Goal: Task Accomplishment & Management: Manage account settings

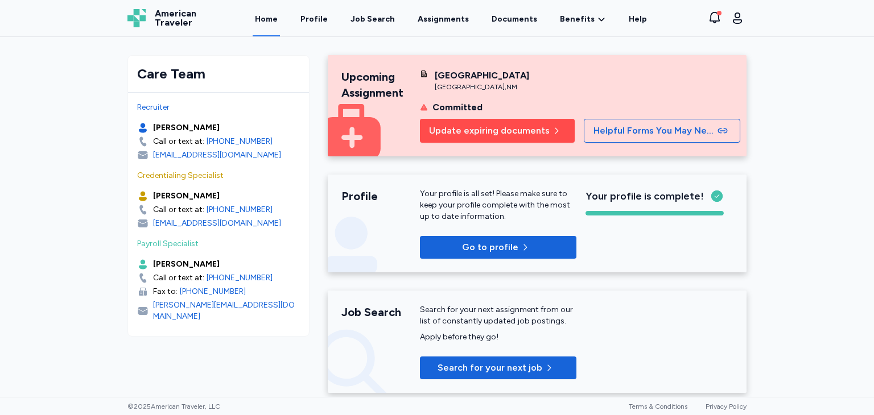
click at [521, 130] on span "Update expiring documents" at bounding box center [489, 131] width 121 height 14
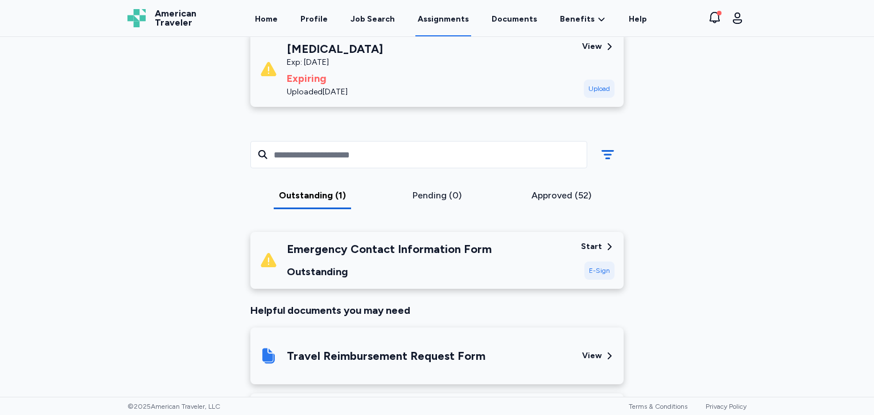
scroll to position [217, 0]
click at [594, 246] on div "Start" at bounding box center [591, 246] width 21 height 11
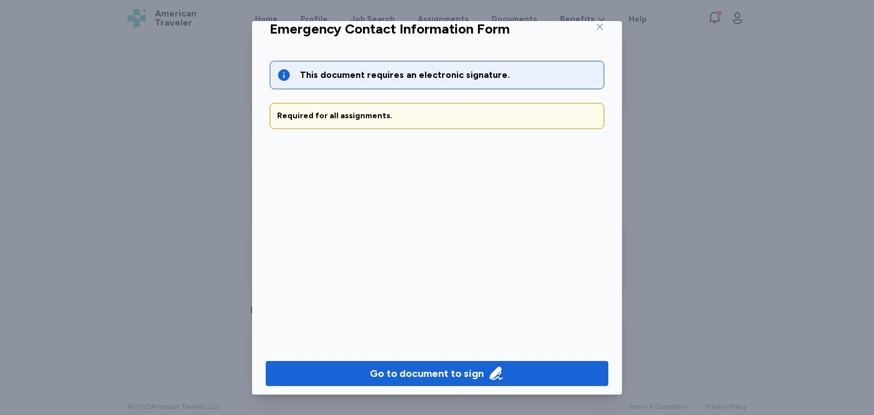
scroll to position [24, 0]
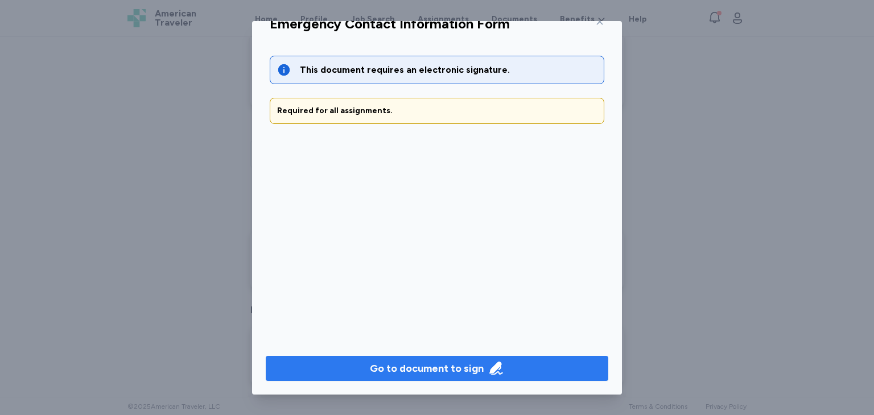
click at [454, 370] on div "Go to document to sign" at bounding box center [427, 369] width 114 height 16
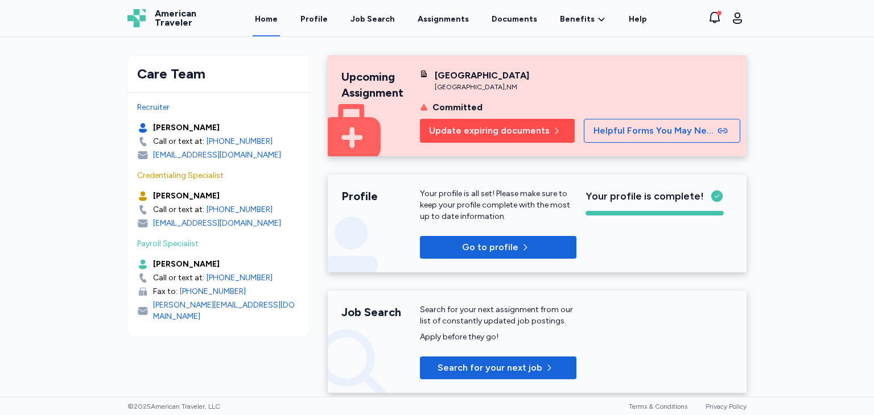
click at [499, 128] on span "Update expiring documents" at bounding box center [489, 131] width 121 height 14
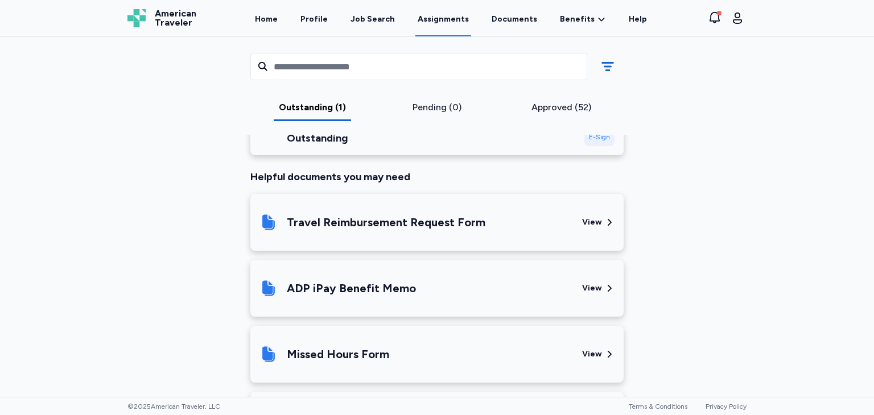
scroll to position [357, 0]
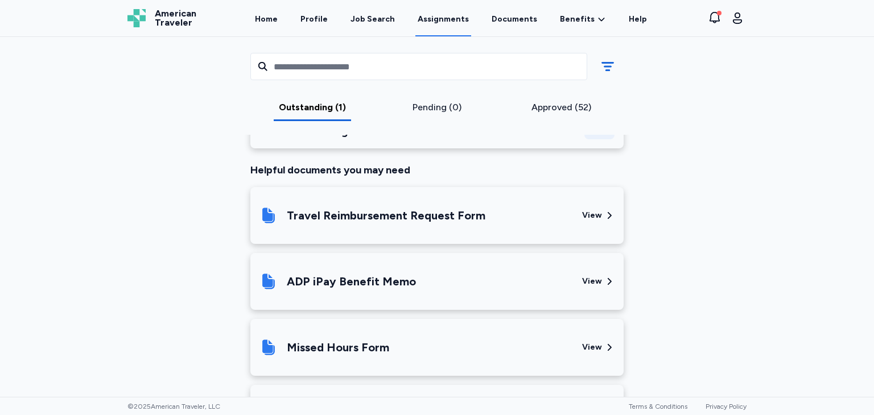
click at [589, 217] on div "View" at bounding box center [592, 215] width 20 height 11
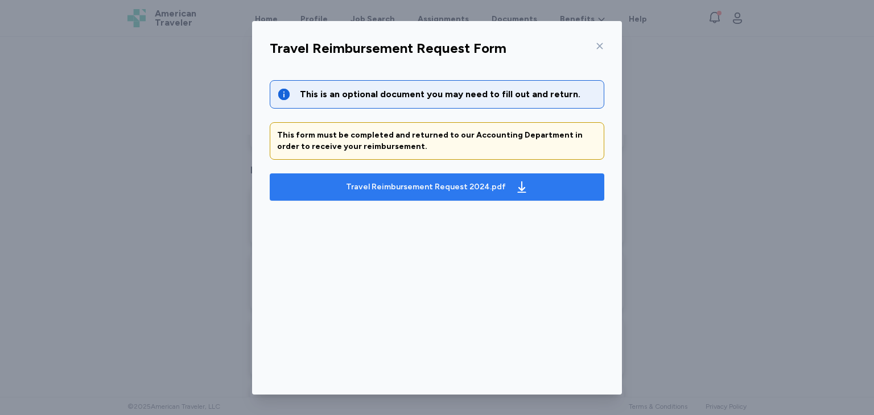
click at [425, 192] on div "Travel Reimbursement Request 2024.pdf" at bounding box center [437, 187] width 187 height 18
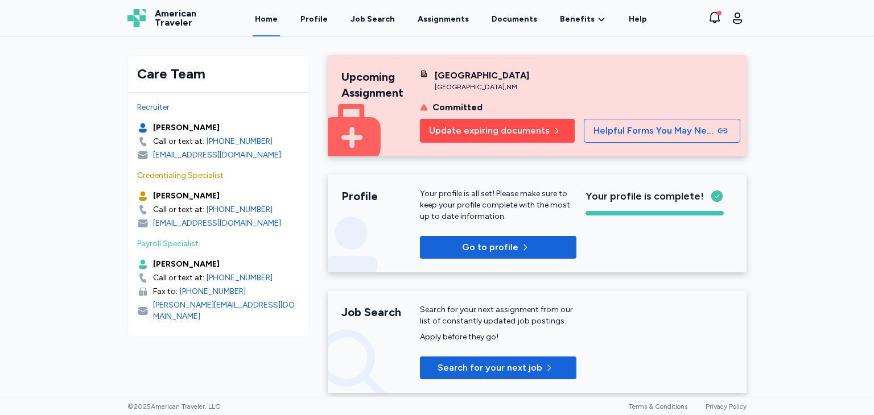
click at [533, 134] on span "Update expiring documents" at bounding box center [489, 131] width 121 height 14
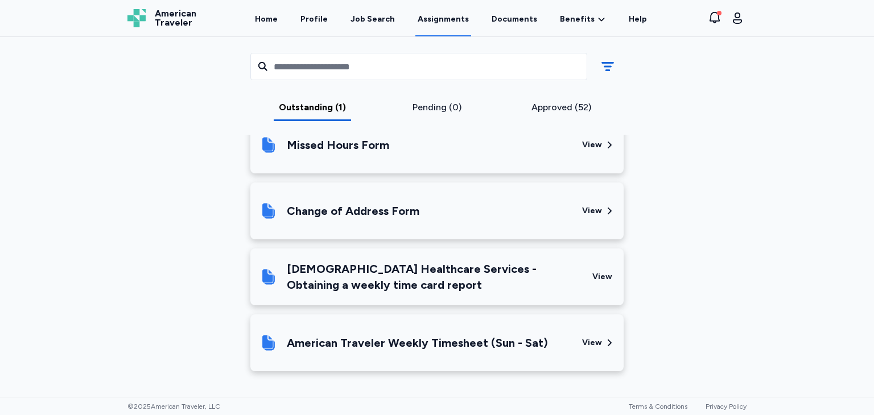
scroll to position [561, 0]
click at [531, 275] on div "[DEMOGRAPHIC_DATA] Healthcare Services - Obtaining a weekly time card report" at bounding box center [435, 276] width 297 height 32
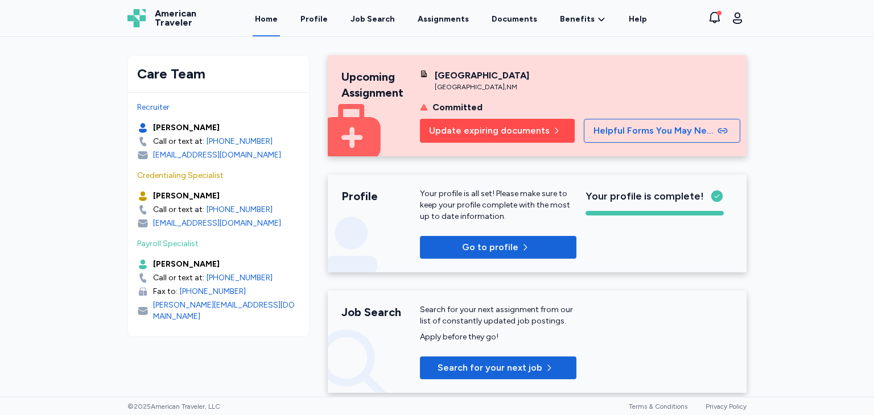
click at [492, 129] on span "Update expiring documents" at bounding box center [489, 131] width 121 height 14
click at [490, 132] on span "Update expiring documents" at bounding box center [489, 131] width 121 height 14
click at [466, 133] on span "Update expiring documents" at bounding box center [489, 131] width 121 height 14
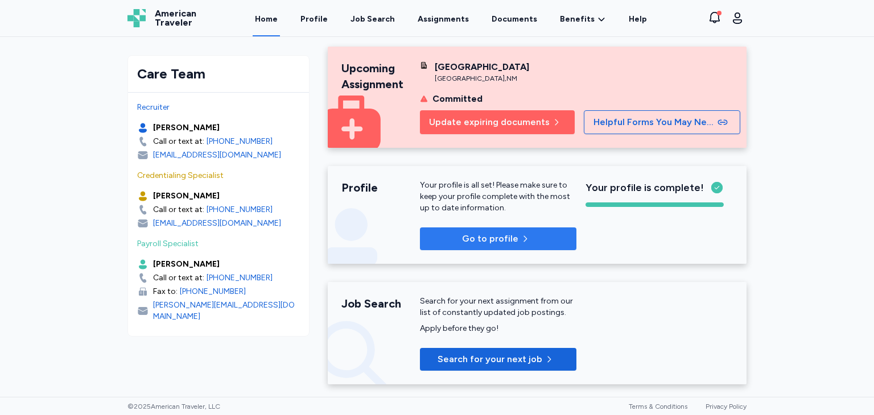
click at [509, 245] on span "Go to profile" at bounding box center [490, 239] width 56 height 14
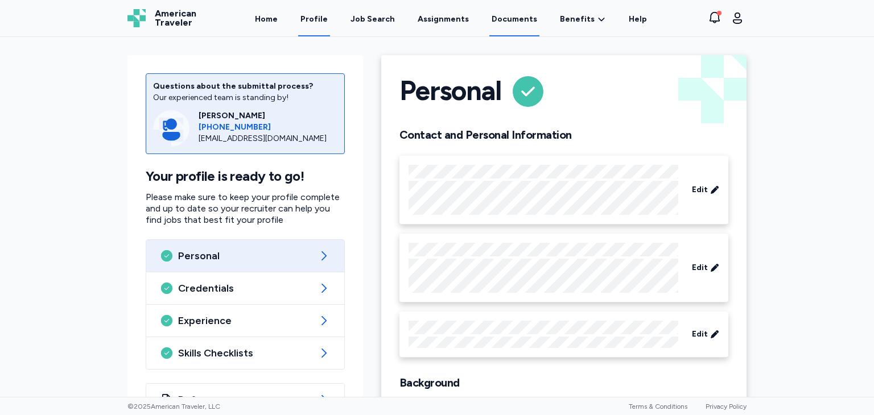
click at [504, 25] on link "Documents" at bounding box center [514, 18] width 50 height 35
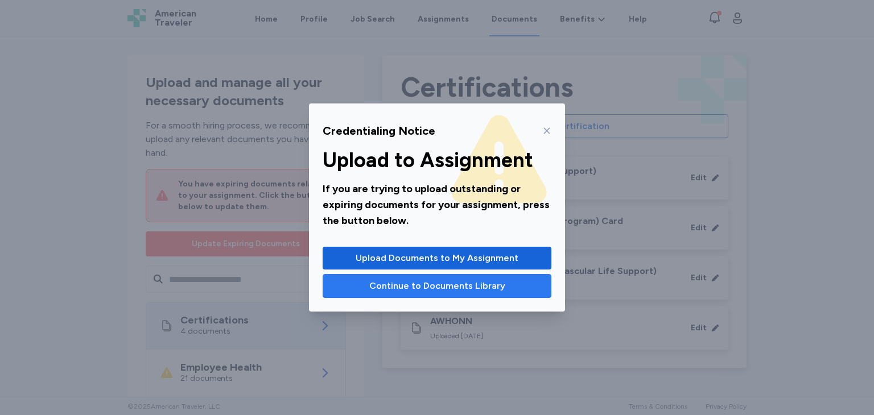
click at [459, 293] on button "Continue to Documents Library" at bounding box center [437, 286] width 229 height 24
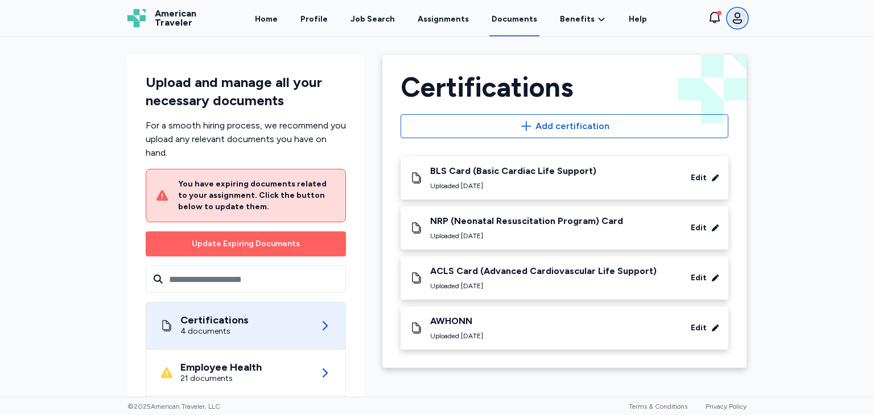
click at [738, 24] on icon "button" at bounding box center [738, 18] width 14 height 14
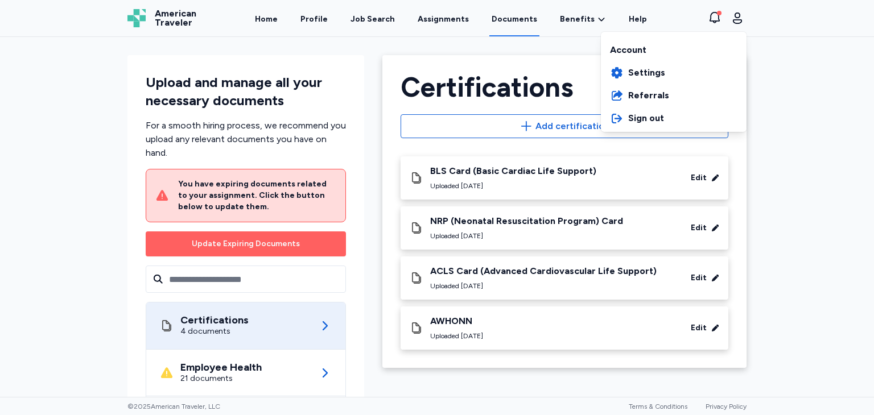
click at [313, 21] on div "American Traveler American Traveler Home Profile Job Search Assignments Documen…" at bounding box center [436, 18] width 637 height 36
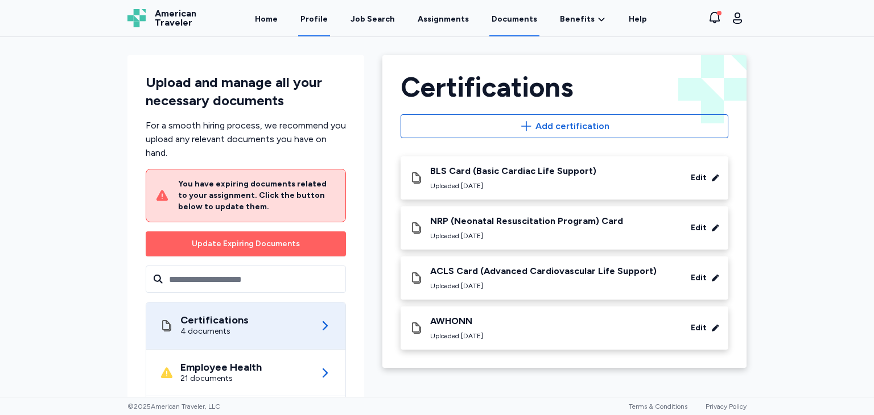
click at [314, 21] on link "Profile" at bounding box center [314, 18] width 32 height 35
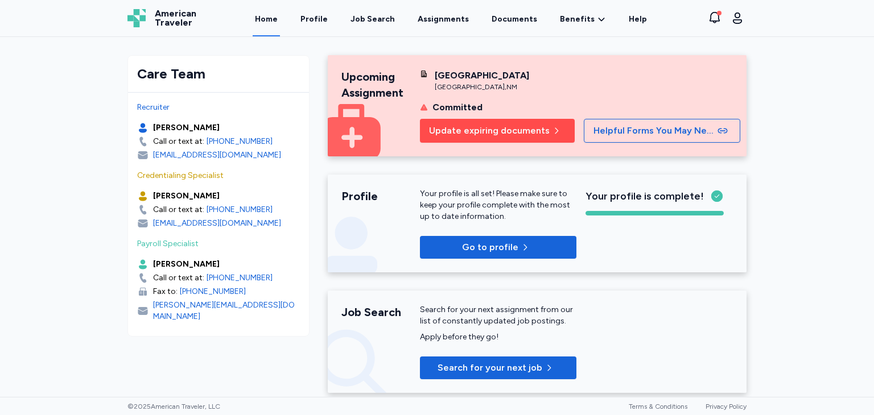
click at [487, 126] on span "Update expiring documents" at bounding box center [489, 131] width 121 height 14
click at [484, 131] on span "Update expiring documents" at bounding box center [489, 131] width 121 height 14
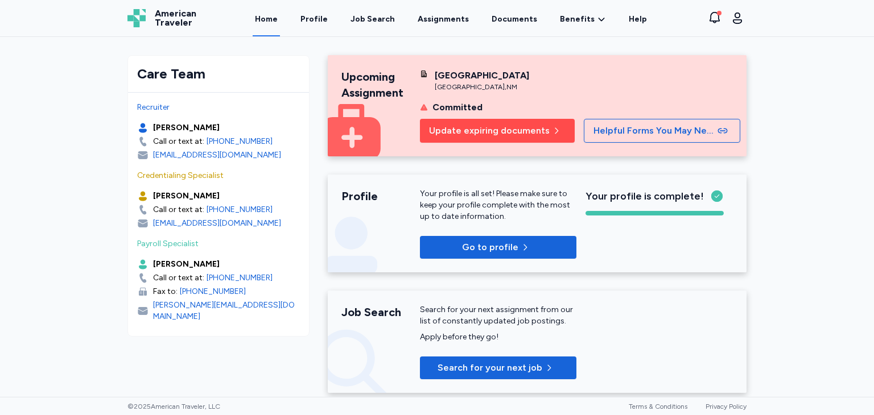
click at [484, 131] on span "Update expiring documents" at bounding box center [489, 131] width 121 height 14
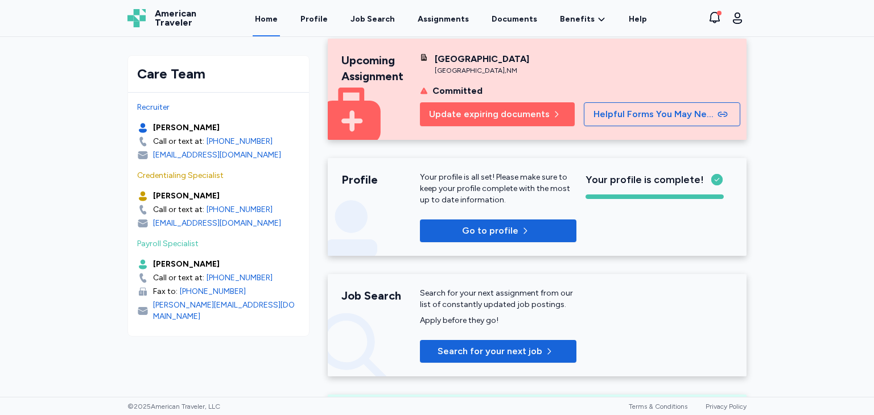
scroll to position [18, 0]
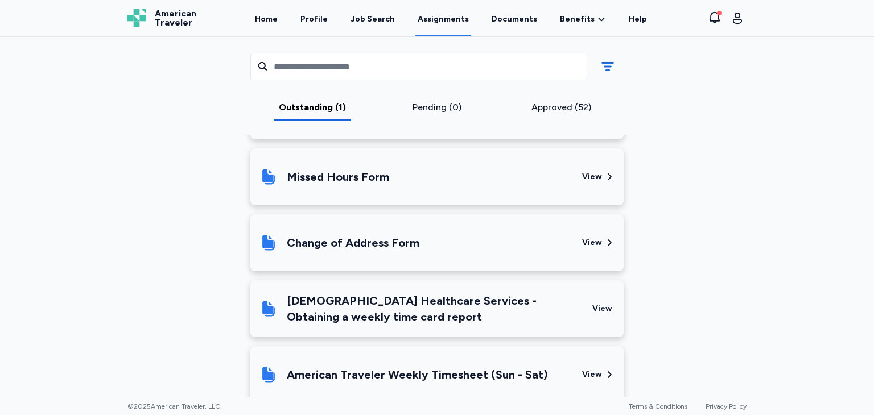
scroll to position [550, 0]
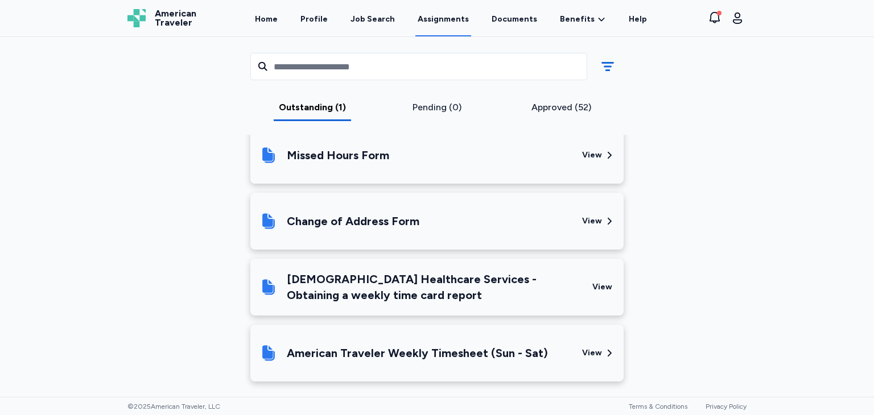
click at [346, 277] on div "[DEMOGRAPHIC_DATA] Healthcare Services - Obtaining a weekly time card report" at bounding box center [435, 287] width 297 height 32
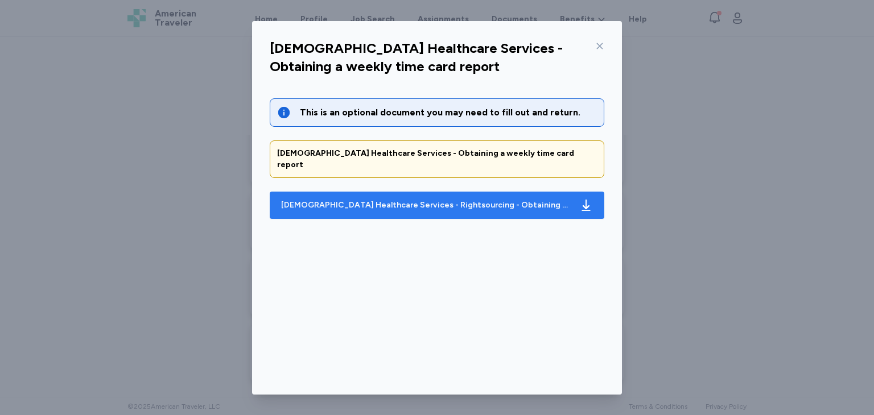
click at [332, 200] on div "[DEMOGRAPHIC_DATA] Healthcare Services - Rightsourcing - Obtaining a weekly tim…" at bounding box center [425, 205] width 289 height 11
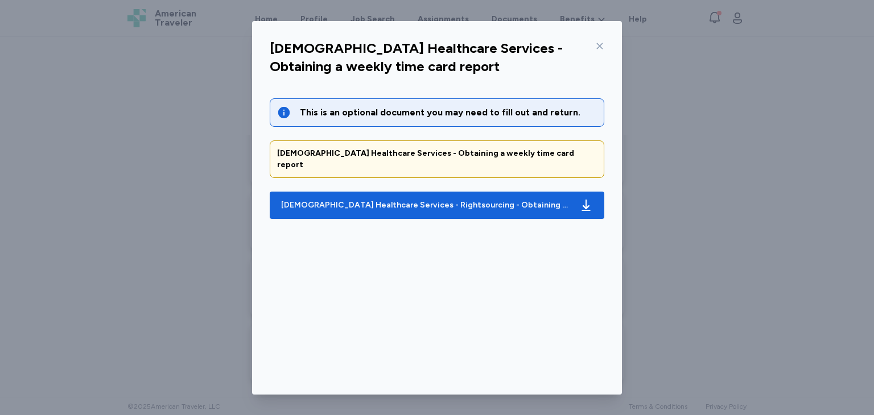
click at [599, 45] on icon at bounding box center [599, 46] width 9 height 9
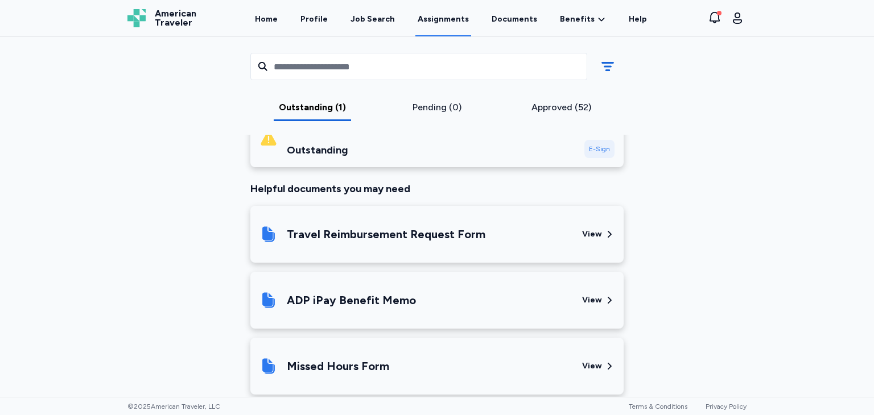
scroll to position [311, 0]
